Goal: Navigation & Orientation: Find specific page/section

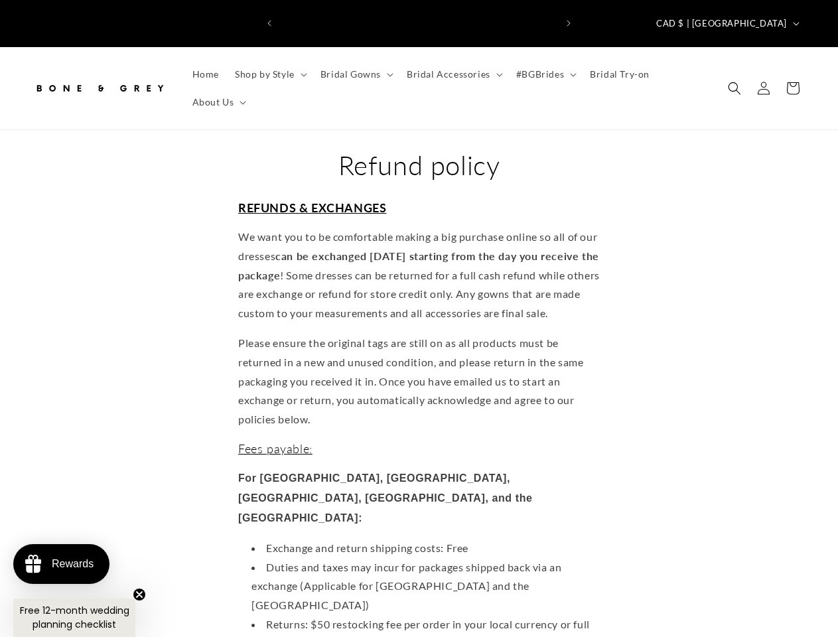
scroll to position [0, 275]
click at [269, 20] on icon "Previous announcement" at bounding box center [269, 23] width 4 height 7
click at [569, 20] on icon "Next announcement" at bounding box center [569, 23] width 4 height 7
click at [759, 17] on span "CAD $ | [GEOGRAPHIC_DATA]" at bounding box center [721, 23] width 131 height 13
click at [269, 68] on span "Shop by Style" at bounding box center [265, 74] width 60 height 12
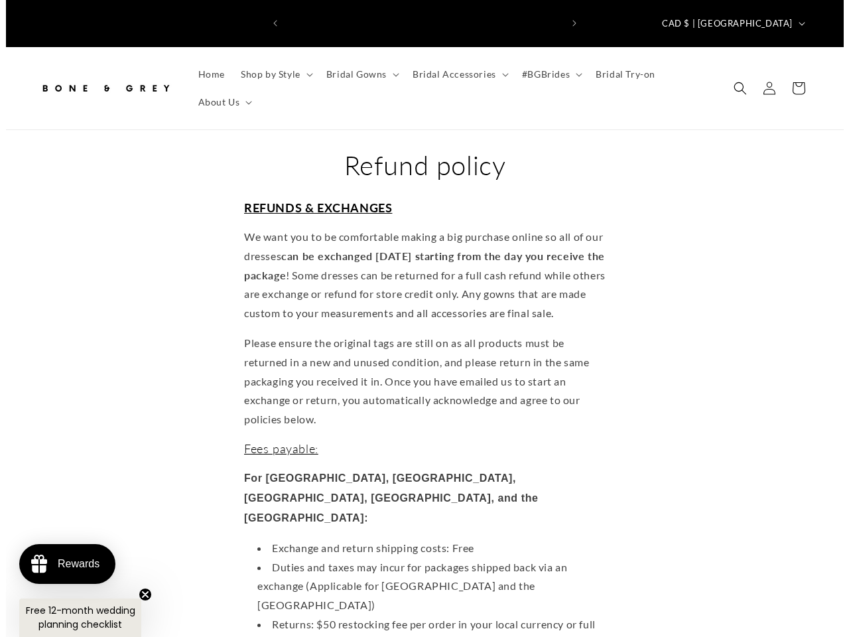
scroll to position [0, 551]
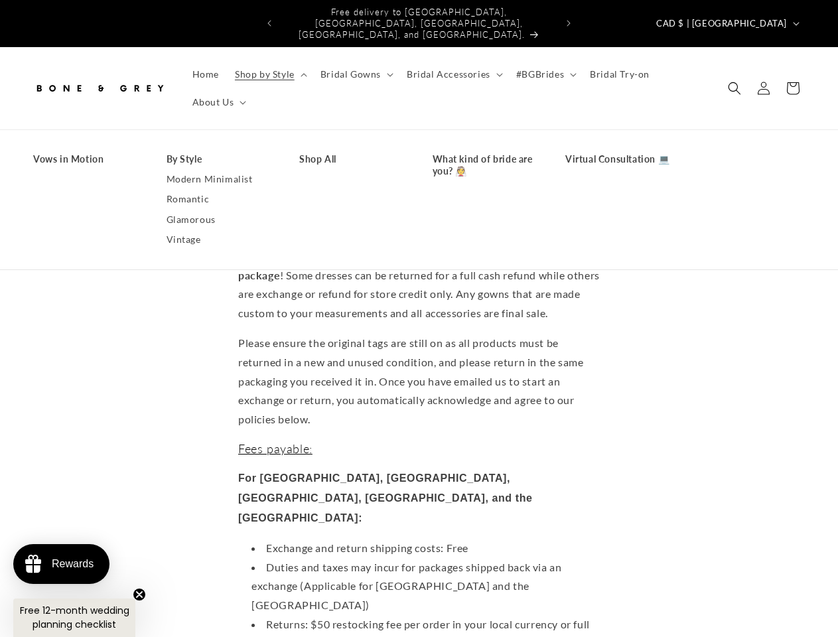
click at [354, 68] on span "Bridal Gowns" at bounding box center [350, 74] width 60 height 12
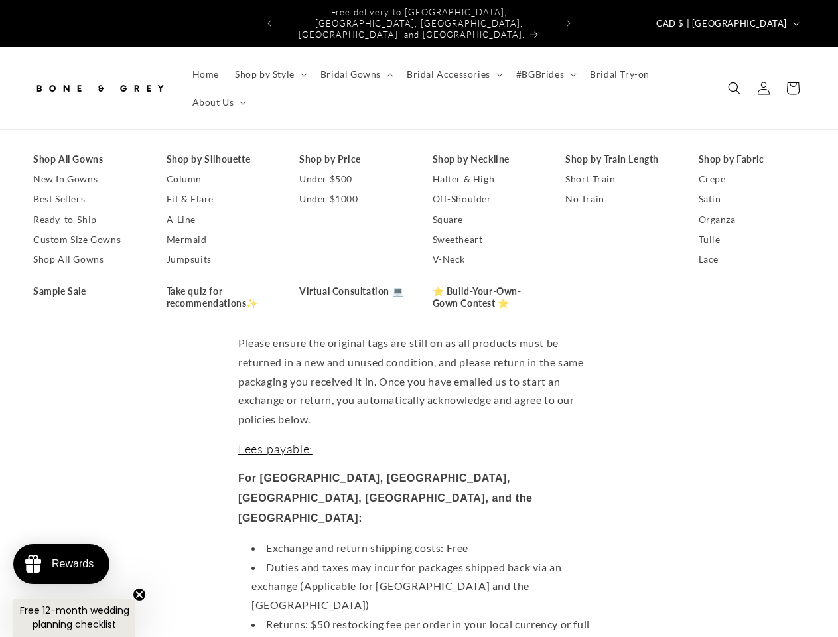
click at [450, 68] on span "Bridal Accessories" at bounding box center [449, 74] width 84 height 12
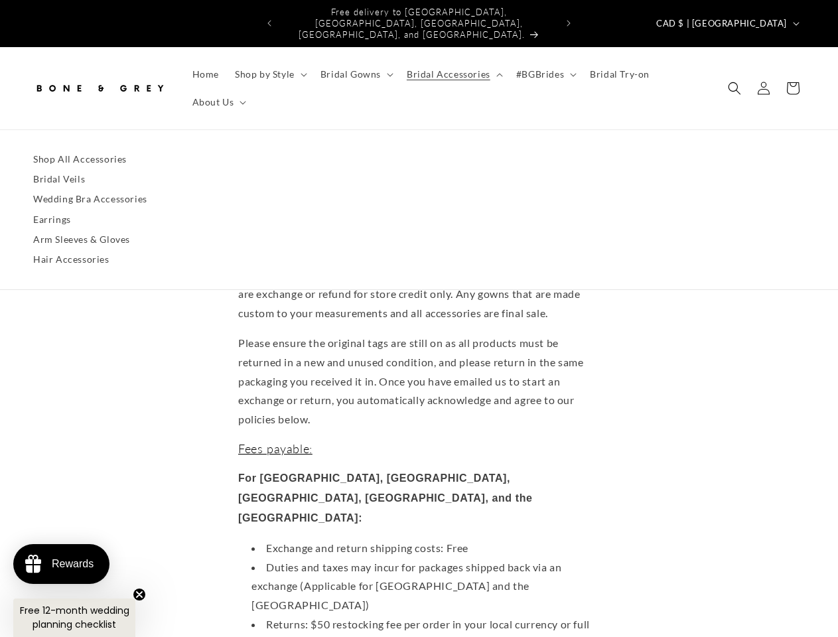
click at [541, 68] on span "#BGBrides" at bounding box center [540, 74] width 48 height 12
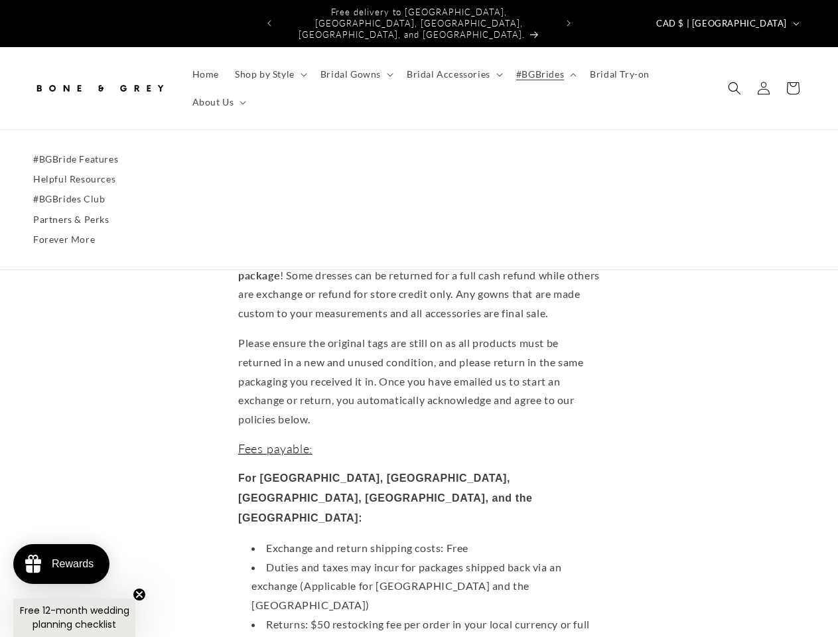
click at [218, 96] on span "About Us" at bounding box center [213, 102] width 42 height 12
click at [734, 82] on icon "Search" at bounding box center [734, 88] width 13 height 13
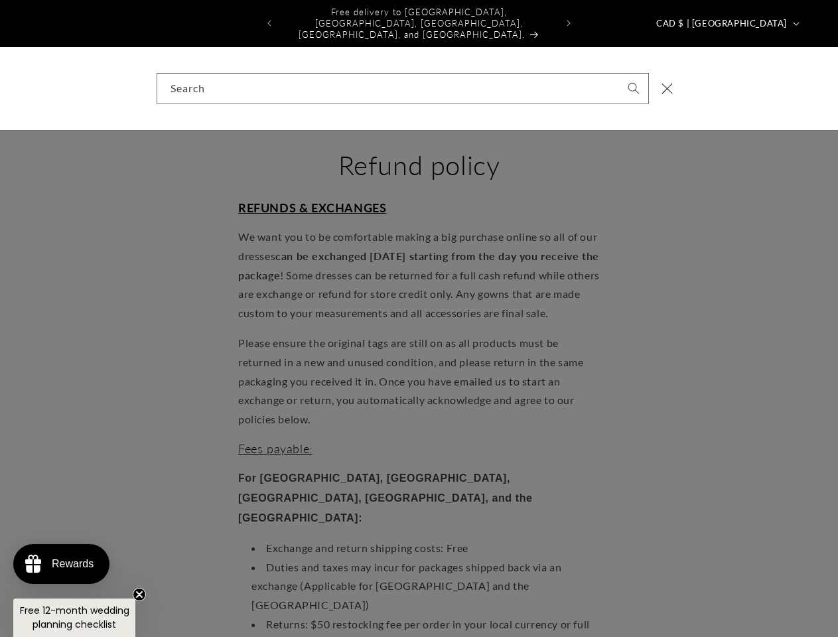
click at [736, 82] on div "Search" at bounding box center [419, 88] width 838 height 83
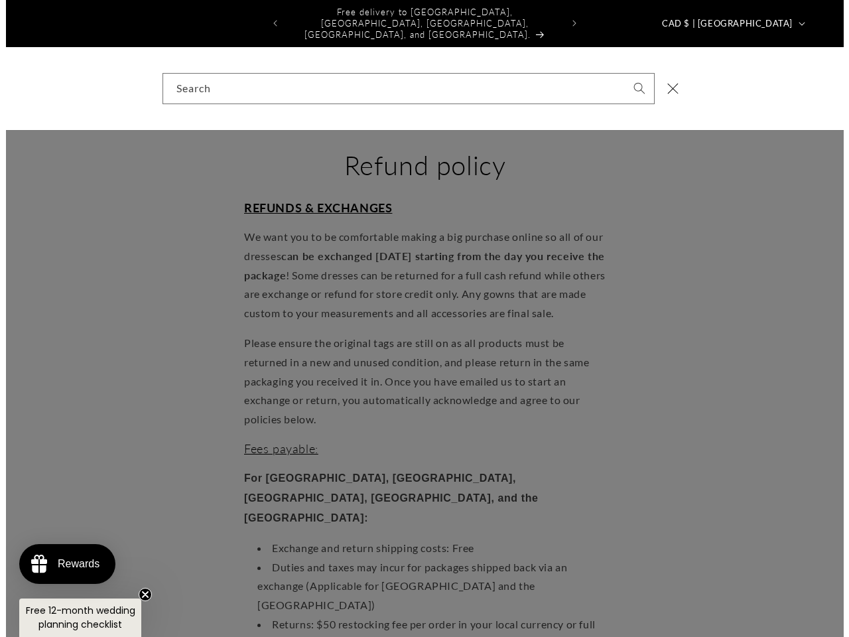
scroll to position [0, 560]
